Goal: Find specific page/section: Find specific page/section

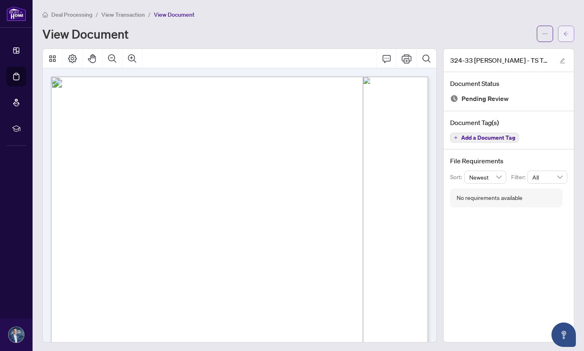
click at [563, 33] on button "button" at bounding box center [566, 34] width 16 height 16
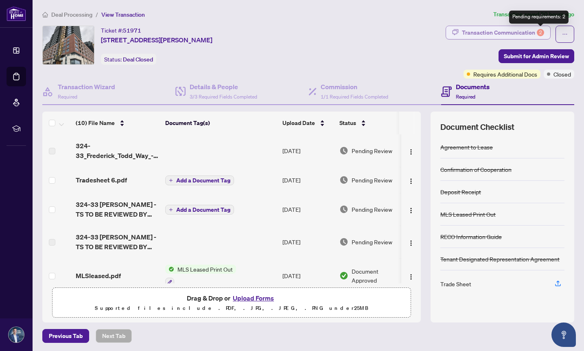
click at [538, 33] on div "2" at bounding box center [540, 32] width 7 height 7
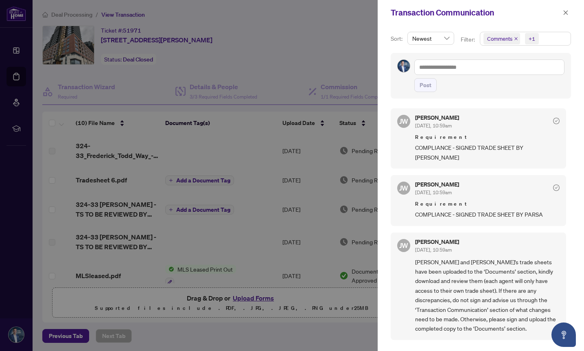
click at [344, 53] on div at bounding box center [292, 175] width 584 height 351
click at [565, 13] on icon "close" at bounding box center [566, 12] width 4 height 4
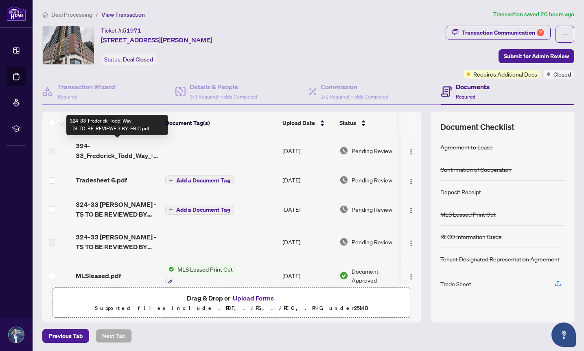
click at [96, 154] on span "324-33_Frederick_Todd_Way_-_TS_TO_BE_REVIEWED_BY_ERIC.pdf" at bounding box center [117, 151] width 83 height 20
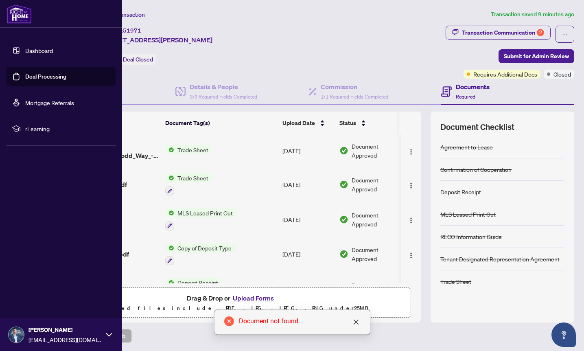
click at [31, 78] on link "Deal Processing" at bounding box center [45, 76] width 41 height 7
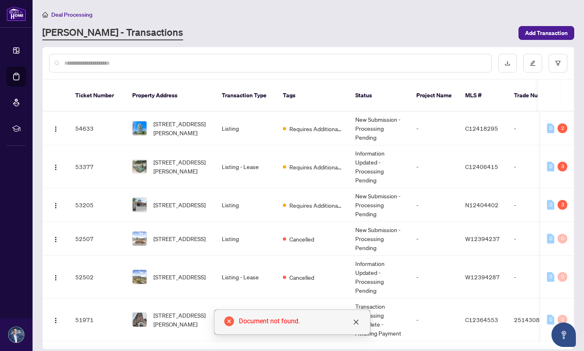
click at [137, 64] on input "text" at bounding box center [274, 63] width 421 height 9
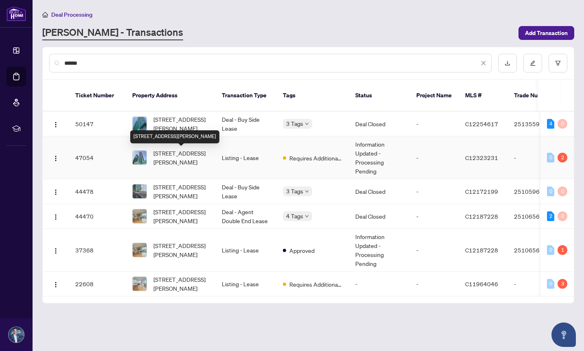
type input "******"
click at [160, 152] on span "[STREET_ADDRESS][PERSON_NAME]" at bounding box center [181, 158] width 55 height 18
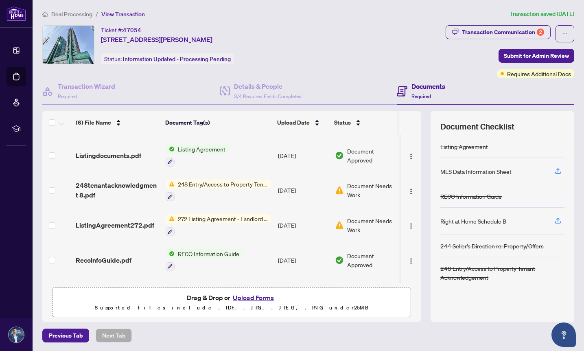
scroll to position [6, 0]
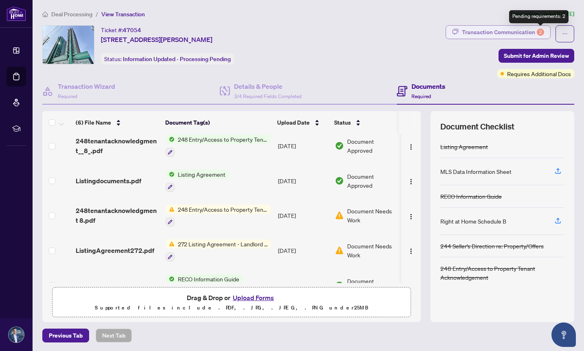
click at [540, 29] on div "2" at bounding box center [540, 32] width 7 height 7
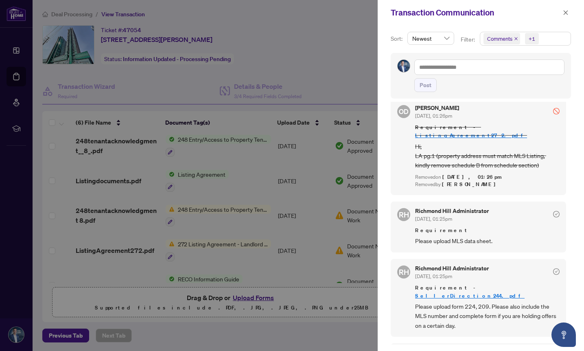
scroll to position [0, 0]
